Goal: Information Seeking & Learning: Compare options

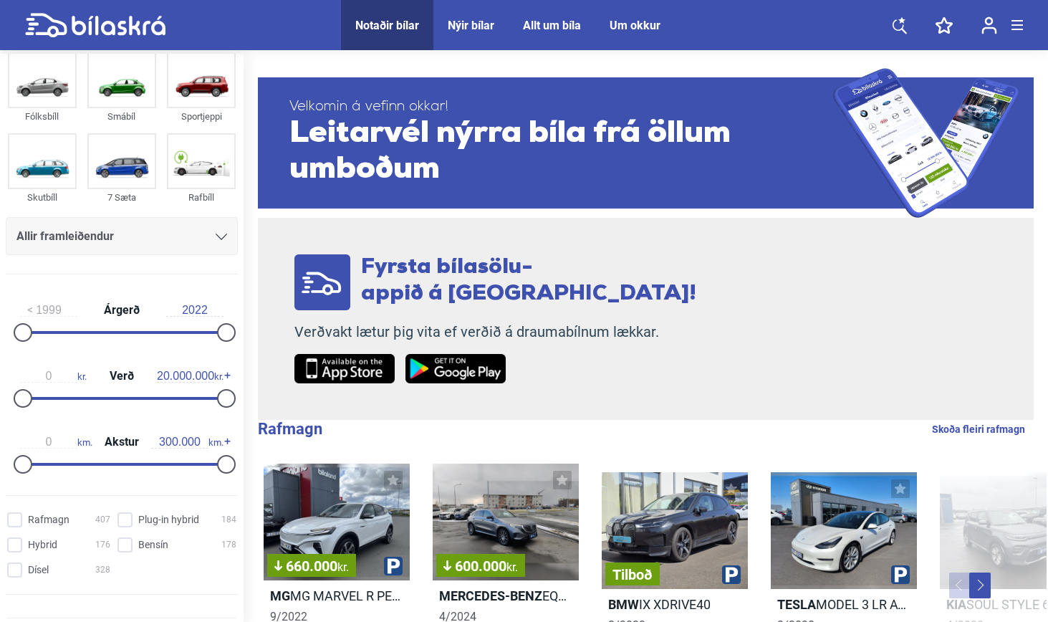
scroll to position [38, 0]
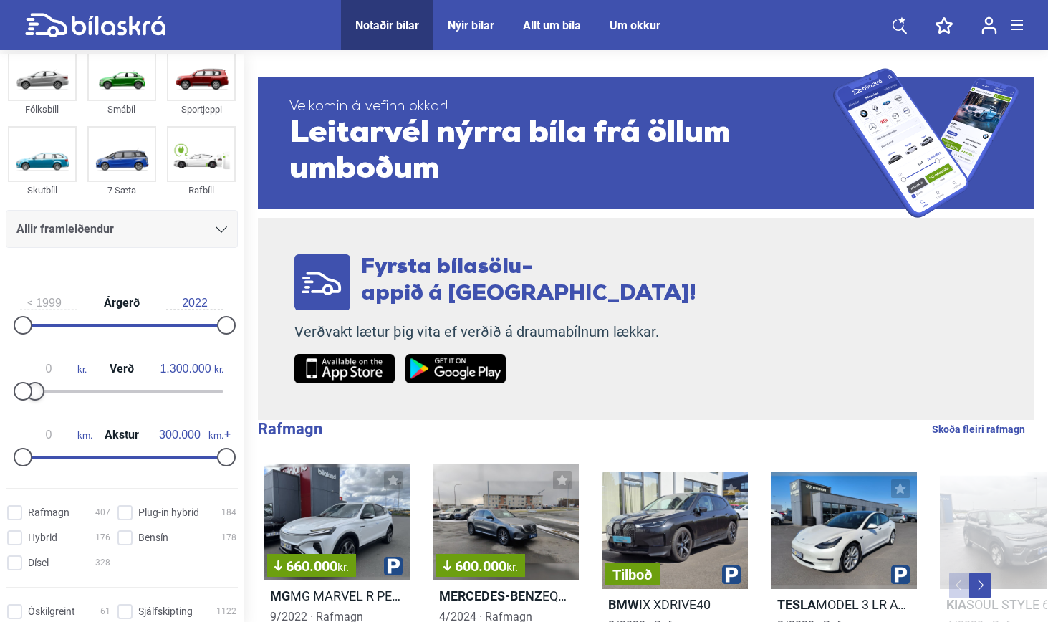
type input "1.400.000"
drag, startPoint x: 222, startPoint y: 398, endPoint x: 37, endPoint y: 401, distance: 184.9
click at [37, 401] on div at bounding box center [37, 391] width 19 height 19
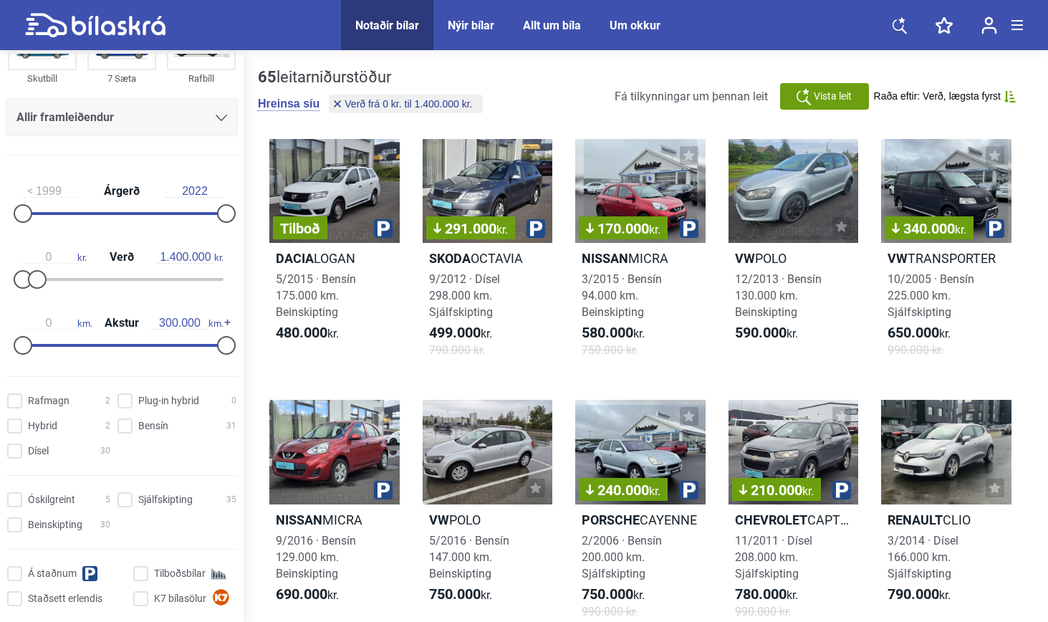
scroll to position [153, 0]
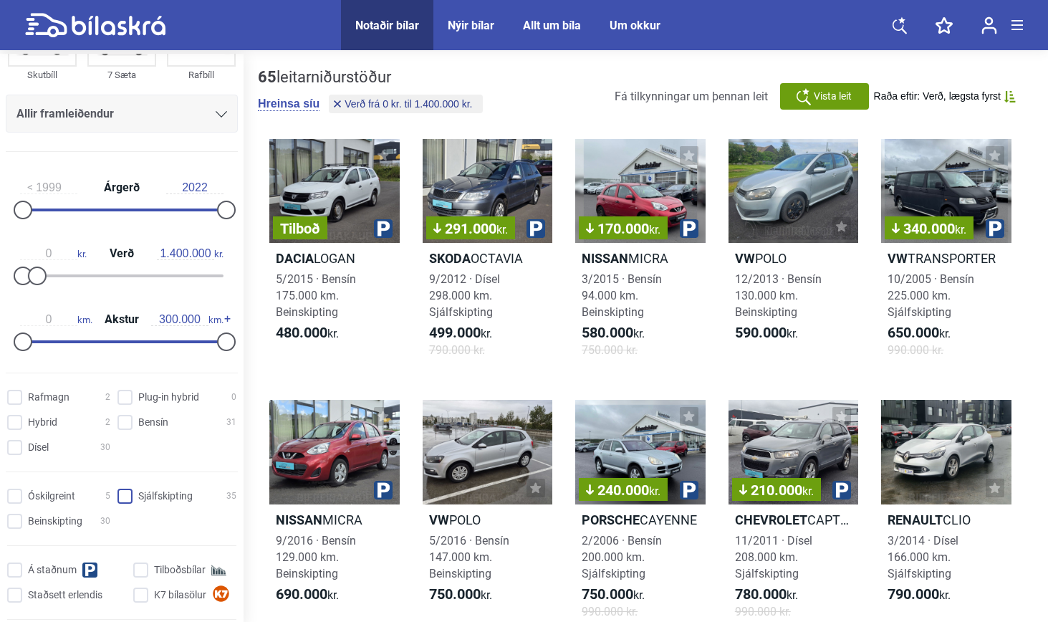
click at [121, 505] on input "Sjálfskipting 35" at bounding box center [179, 496] width 119 height 15
checkbox input "true"
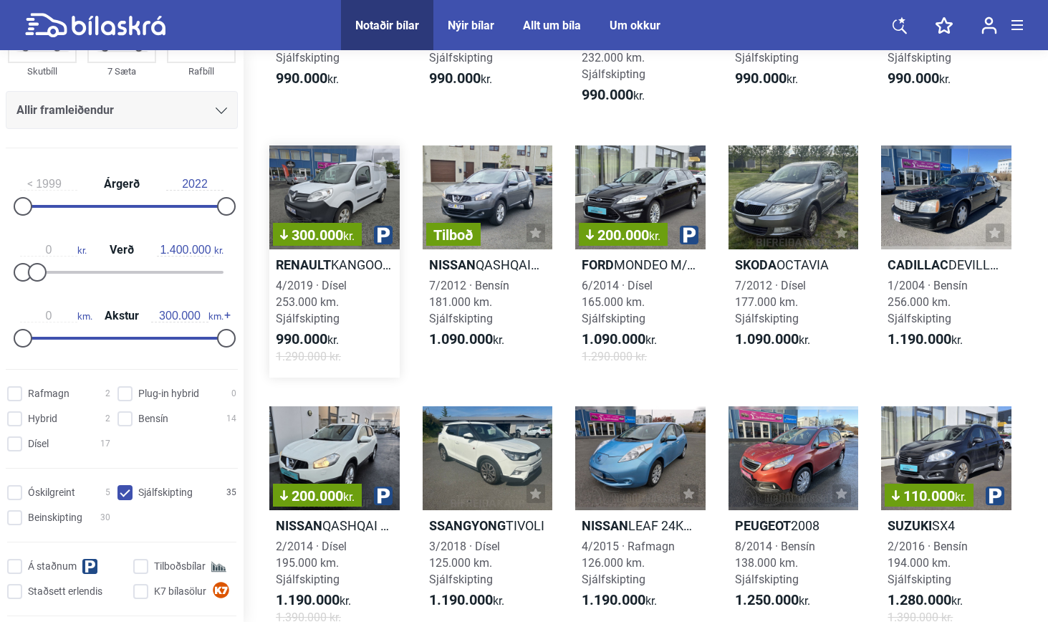
scroll to position [780, 0]
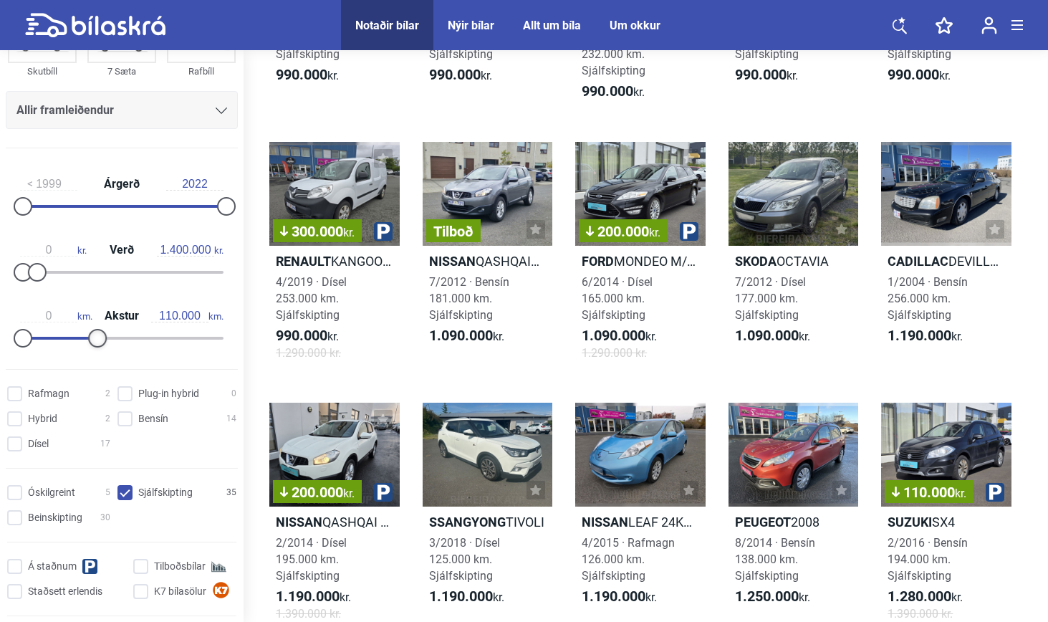
drag, startPoint x: 220, startPoint y: 348, endPoint x: 95, endPoint y: 348, distance: 124.7
click at [95, 348] on div at bounding box center [97, 338] width 19 height 19
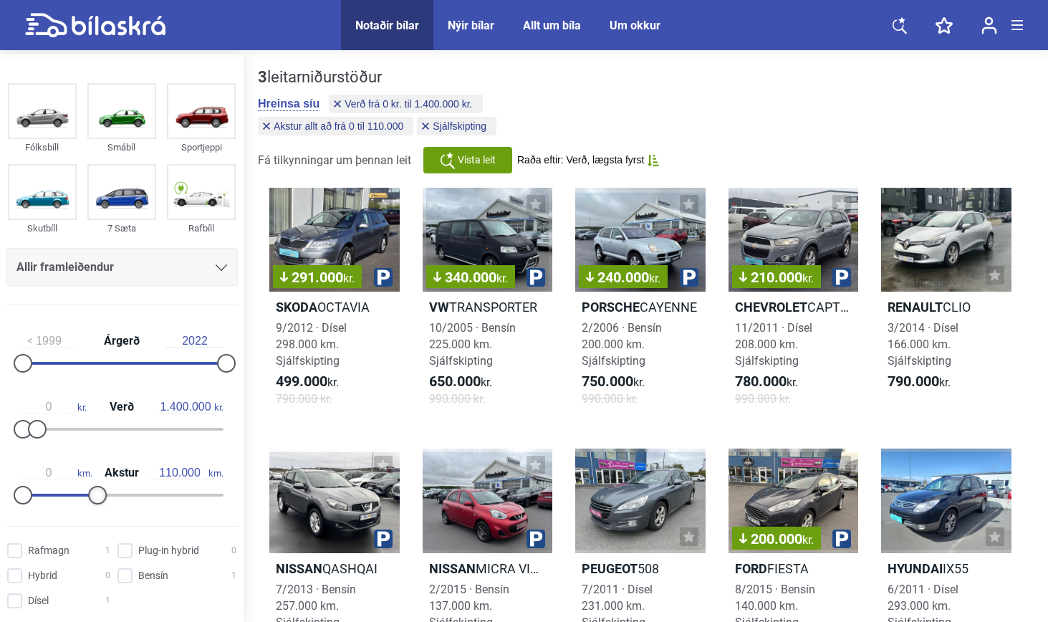
click at [96, 505] on div at bounding box center [97, 495] width 19 height 19
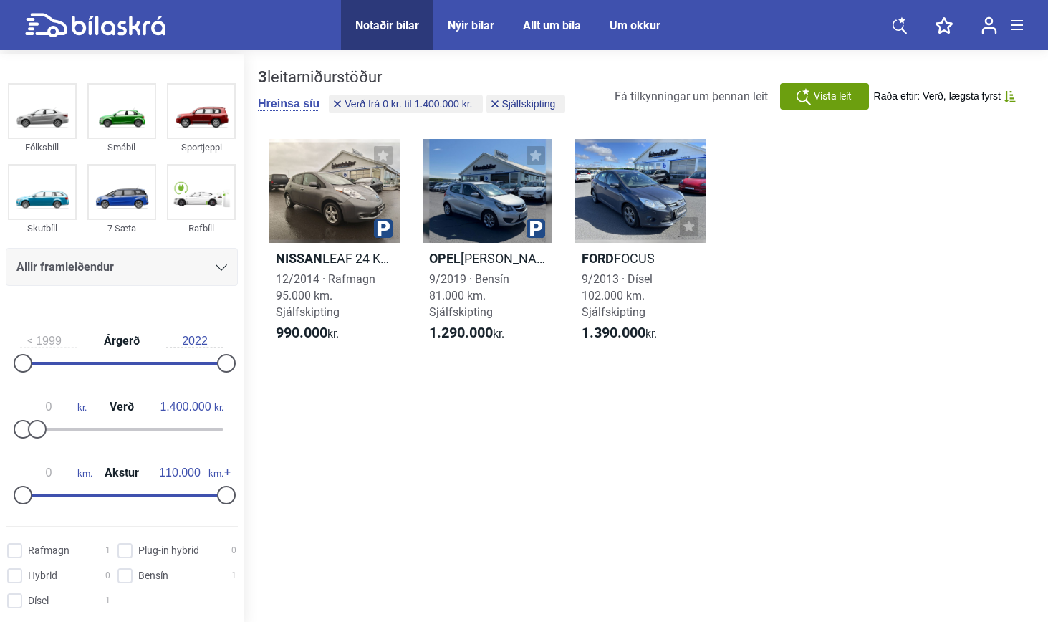
type input "300.000"
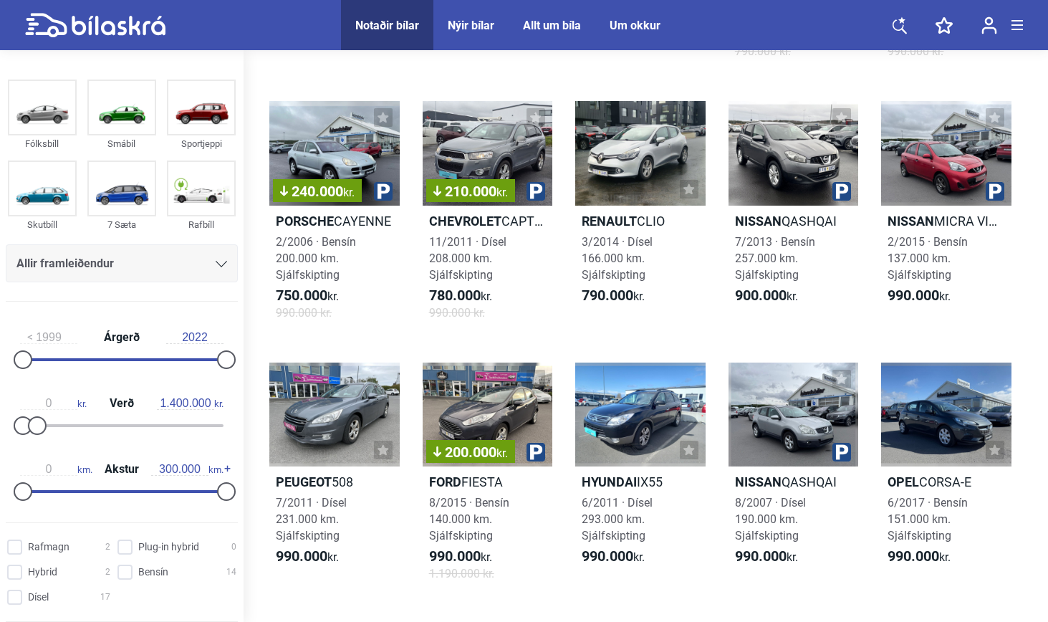
checkbox input "false"
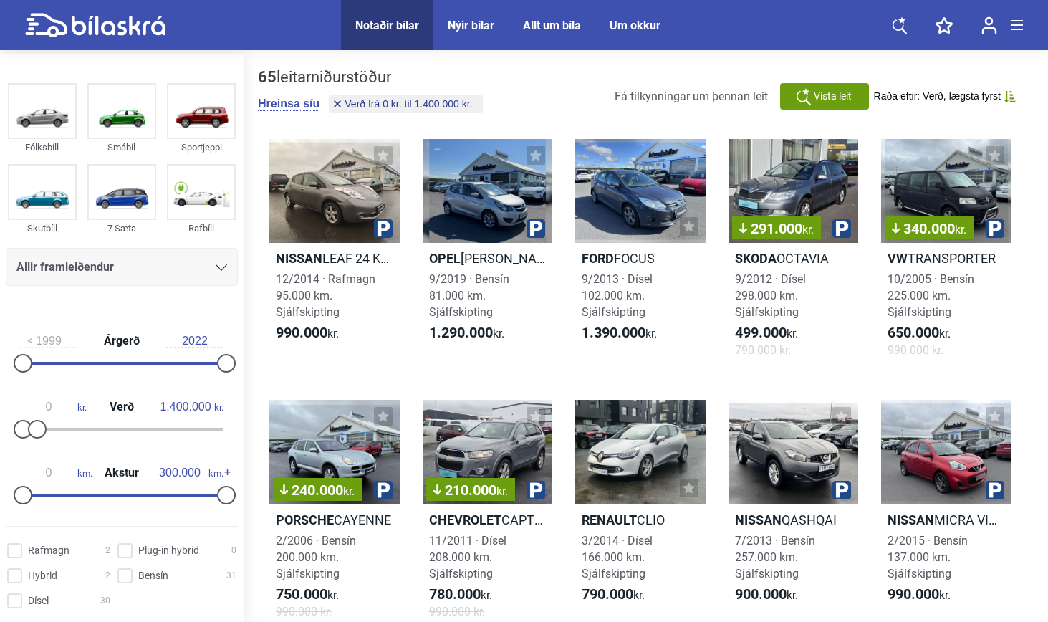
type input "20.000.000"
